Goal: Task Accomplishment & Management: Use online tool/utility

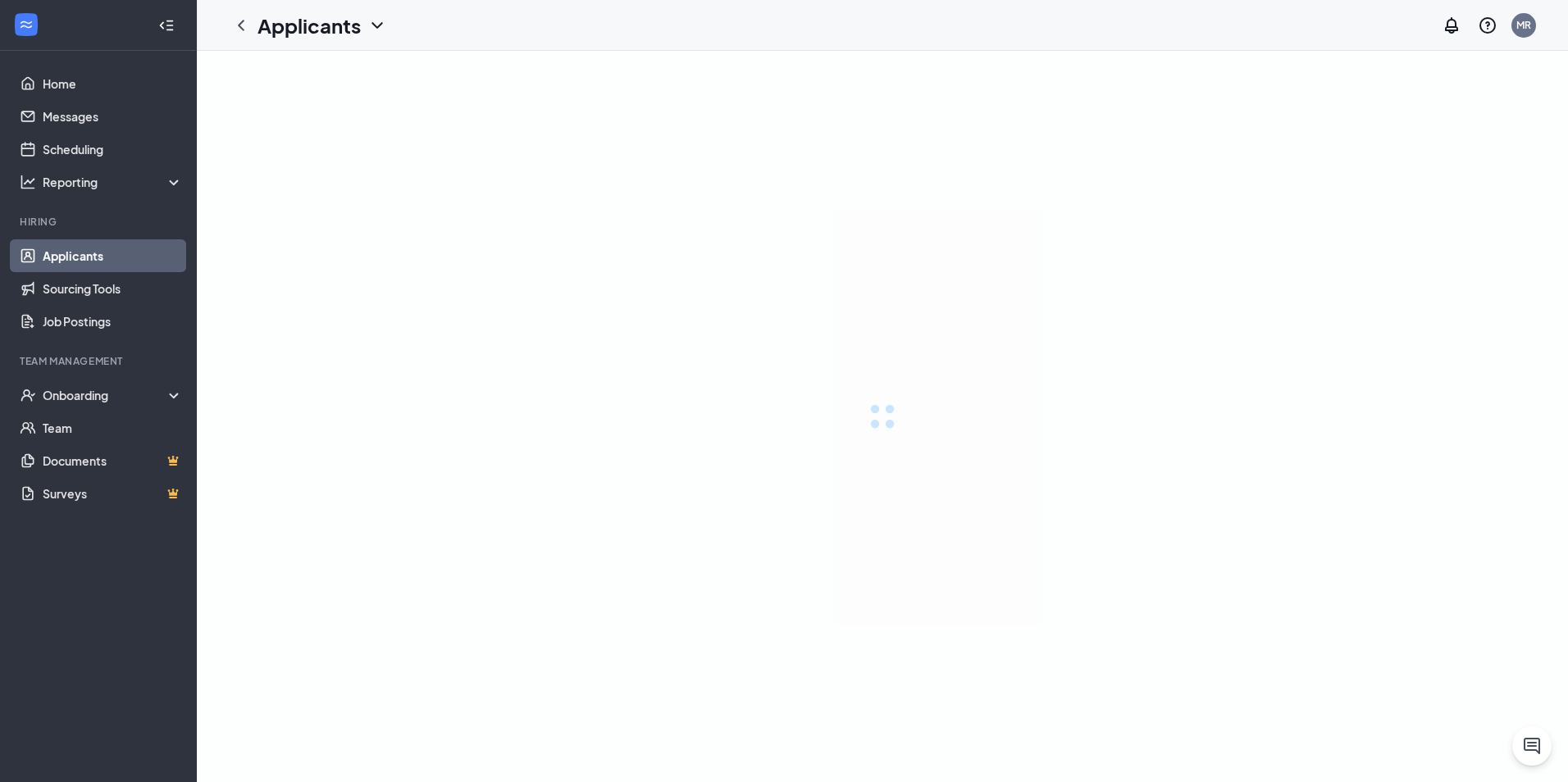
click at [1436, 153] on div at bounding box center [882, 416] width 1371 height 731
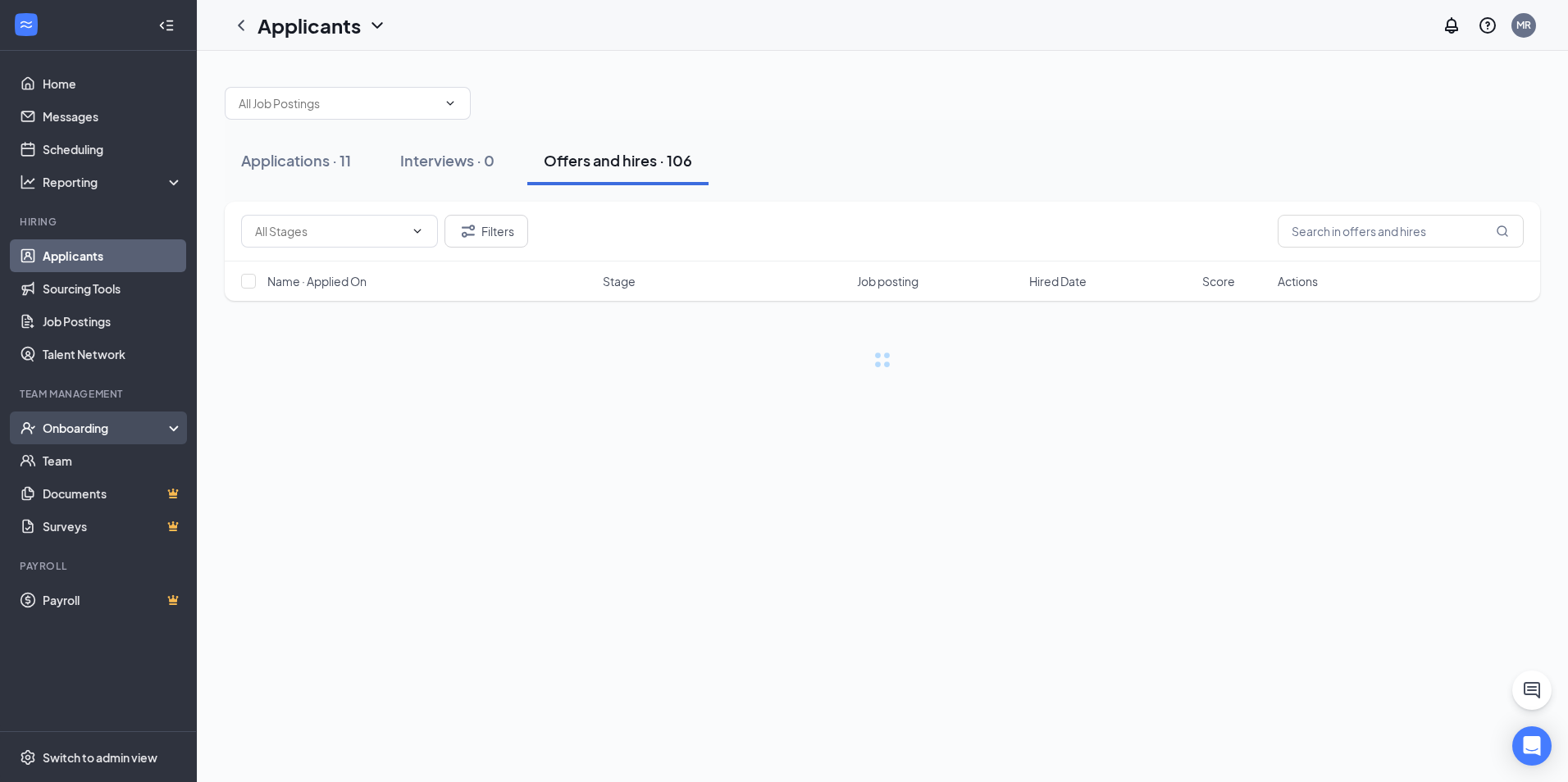
click at [92, 430] on div "Onboarding" at bounding box center [105, 427] width 126 height 16
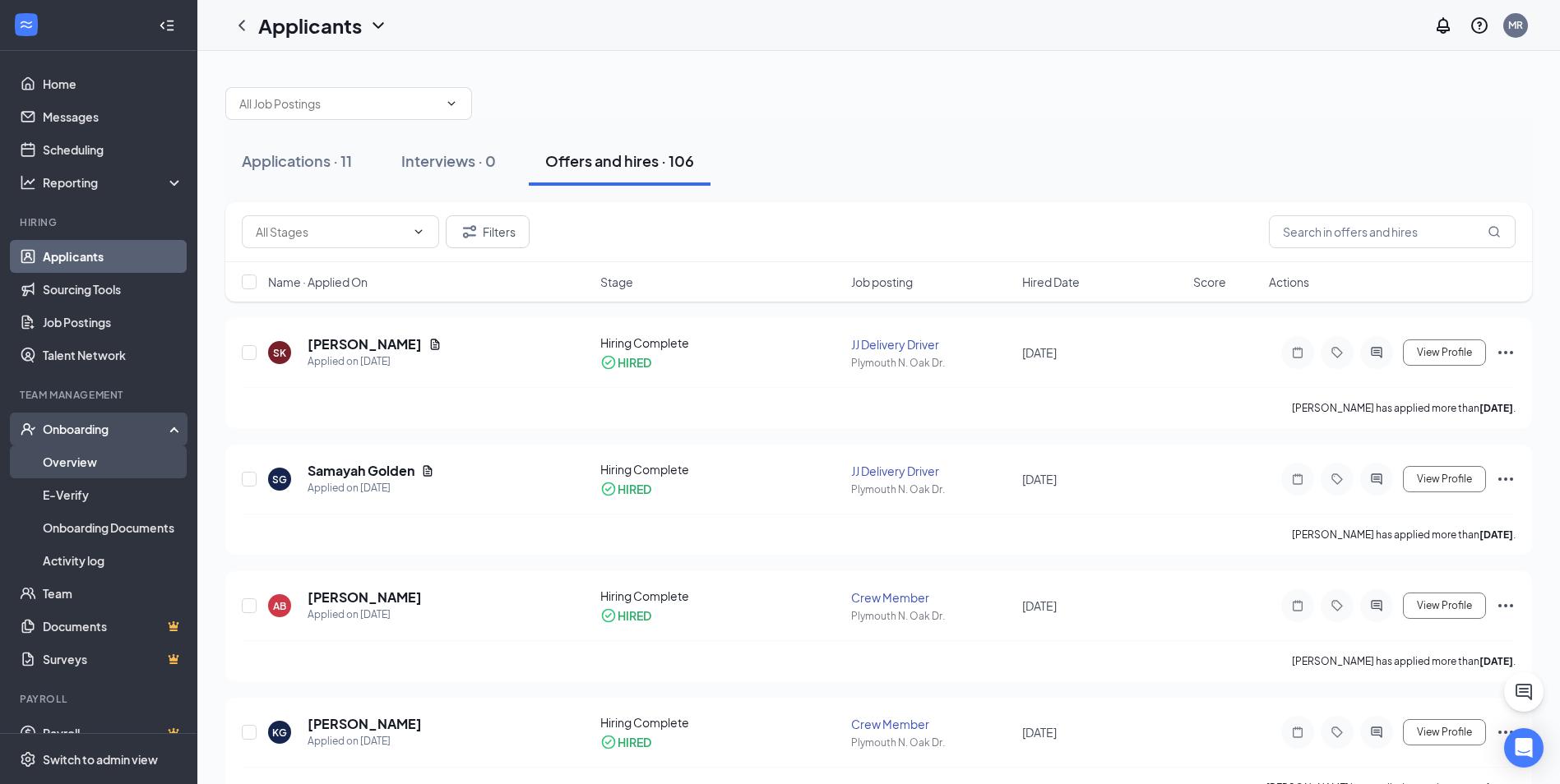
click at [88, 460] on link "Overview" at bounding box center [112, 462] width 140 height 33
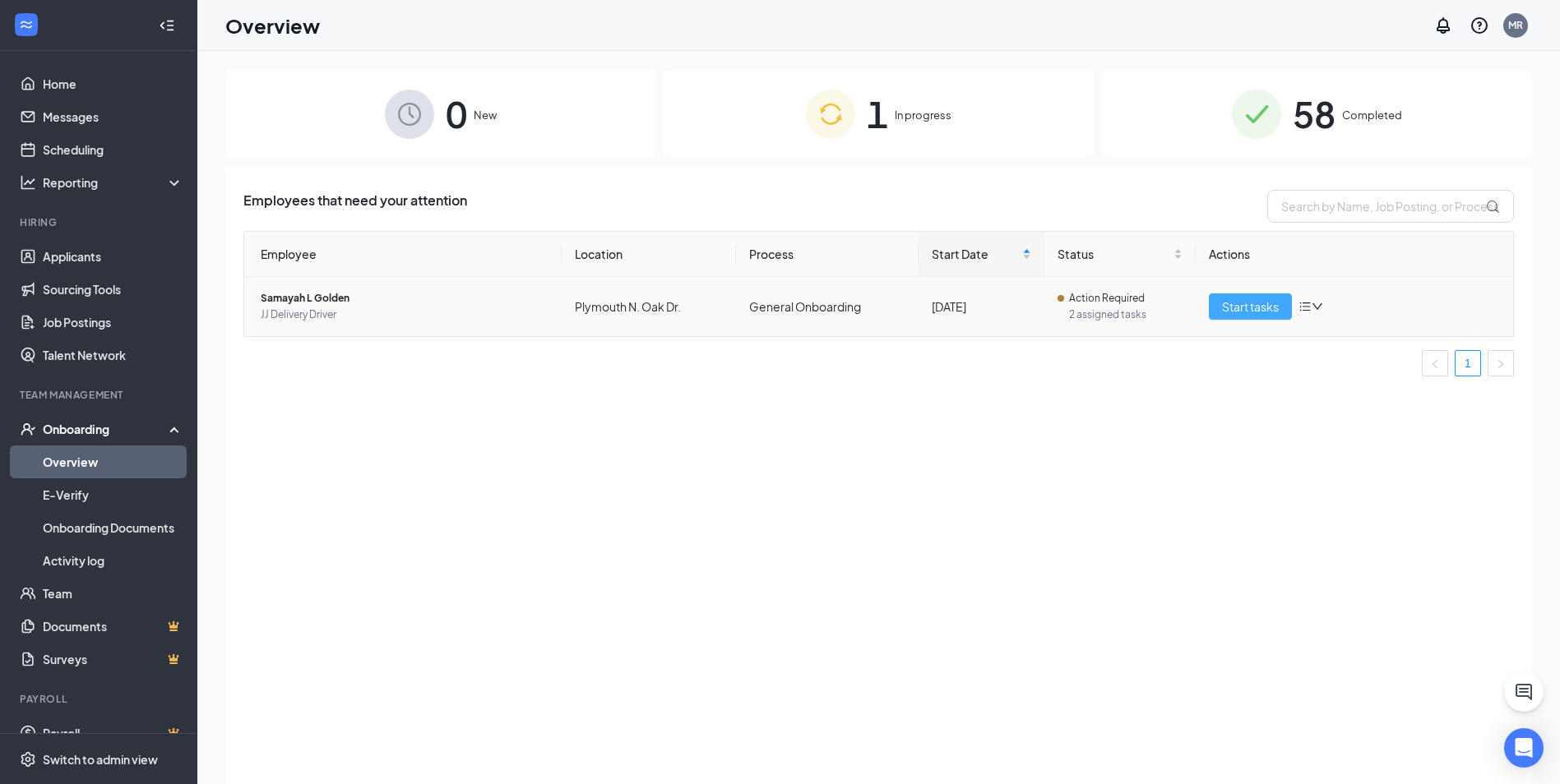
click at [1235, 309] on span "Start tasks" at bounding box center [1250, 306] width 57 height 18
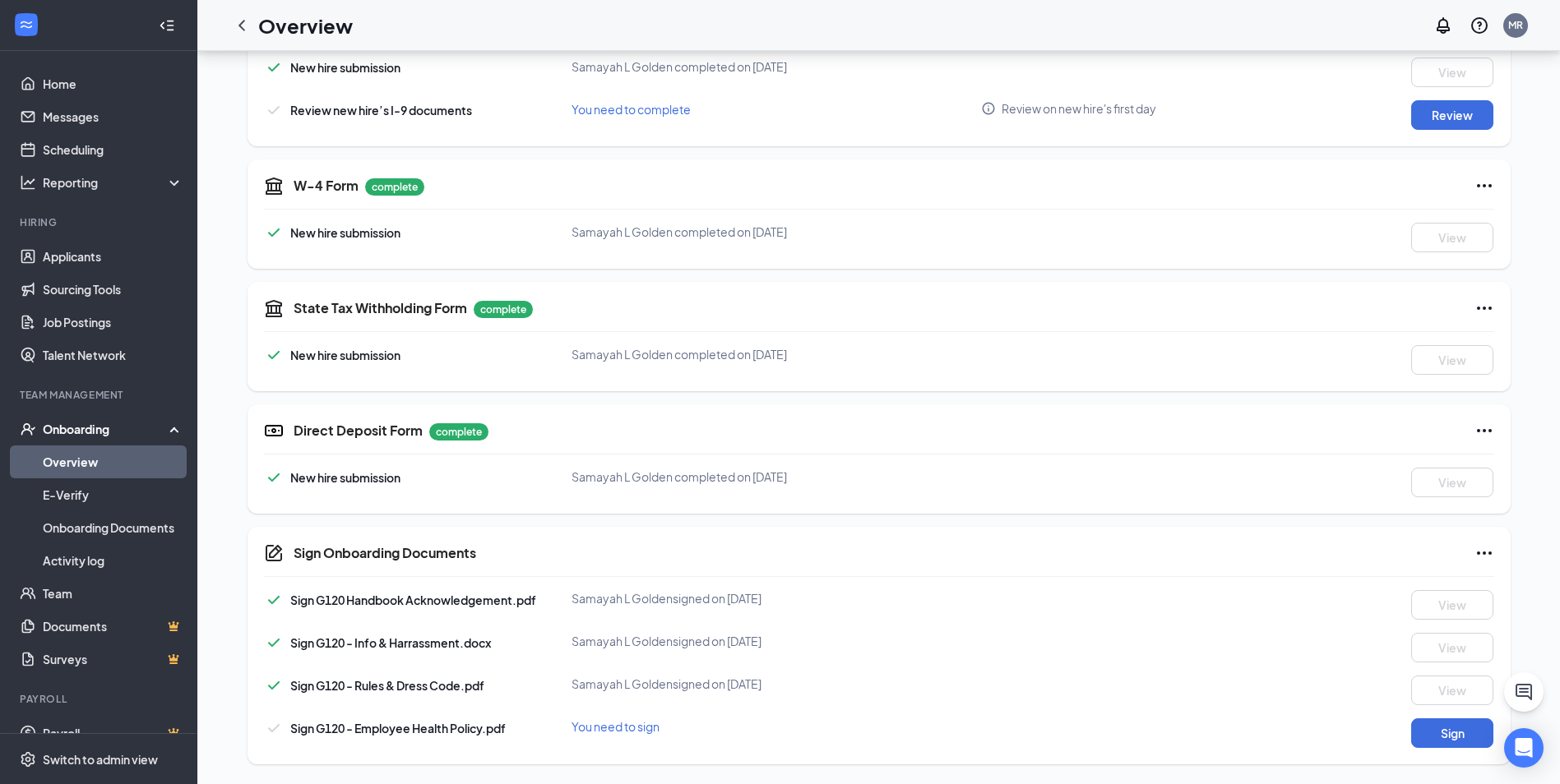
scroll to position [24, 0]
